Goal: Navigation & Orientation: Find specific page/section

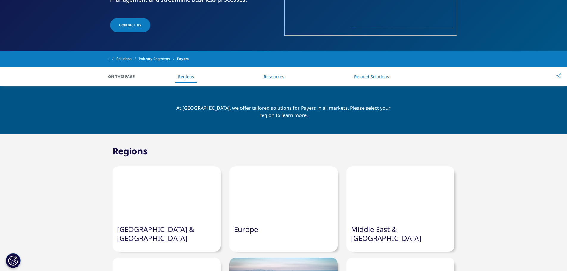
scroll to position [30, 0]
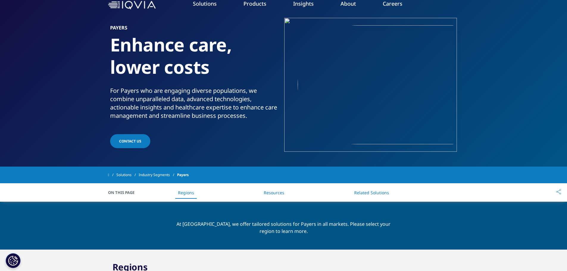
click at [236, 137] on link "Providers" at bounding box center [276, 136] width 95 height 7
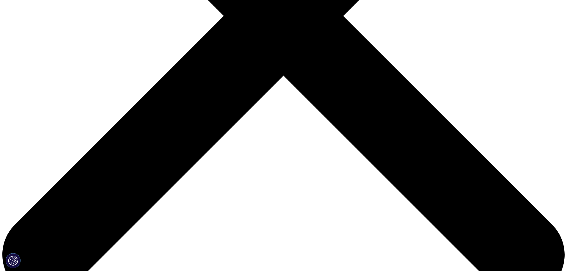
scroll to position [298, 0]
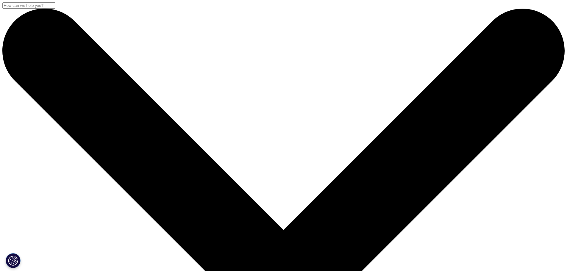
drag, startPoint x: 152, startPoint y: 99, endPoint x: 162, endPoint y: 26, distance: 74.5
